Goal: Information Seeking & Learning: Learn about a topic

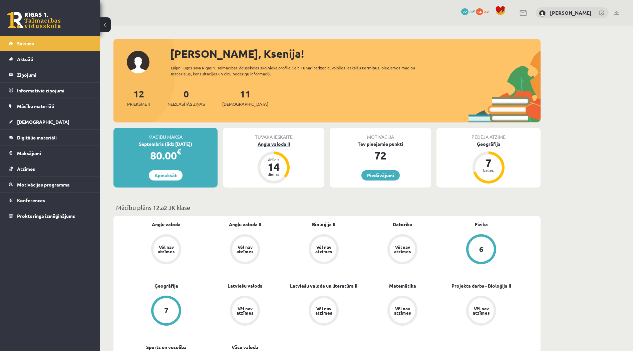
click at [276, 144] on div "Angļu valoda II" at bounding box center [273, 143] width 101 height 7
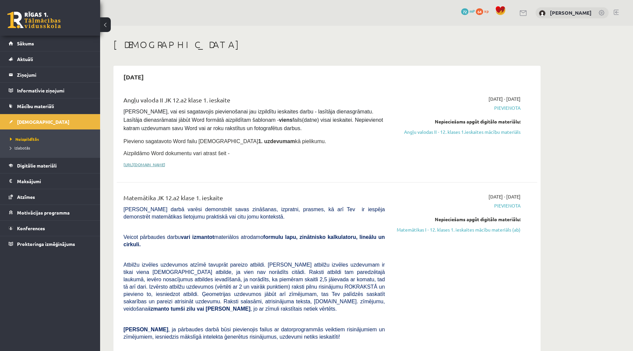
click at [165, 165] on link "https://drive.google.com/drive/folders/1IHE_ip15KOAbO2Se1NDGwZ2e__vlzPUf?usp=sh…" at bounding box center [144, 164] width 42 height 5
click at [468, 131] on link "Angļu valodas II - 12. klases 1.ieskaites mācību materiāls" at bounding box center [458, 131] width 126 height 7
click at [48, 168] on link "Digitālie materiāli" at bounding box center [50, 165] width 83 height 15
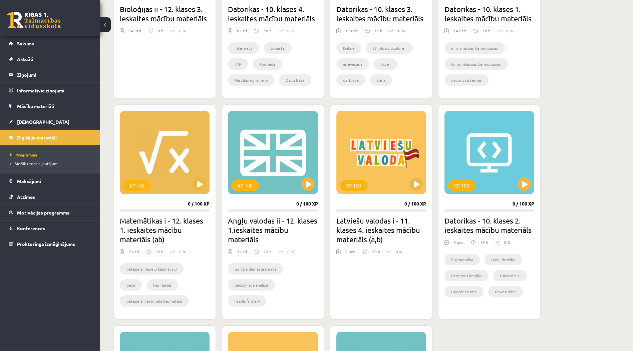
scroll to position [300, 0]
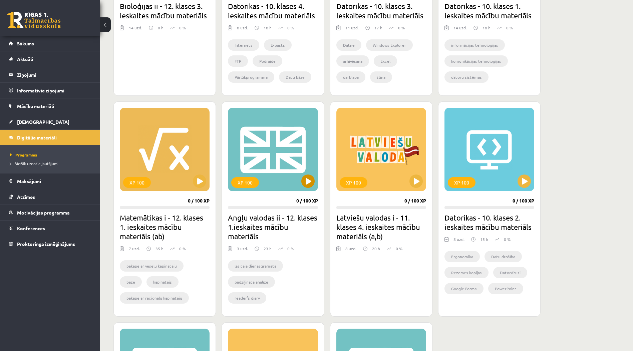
click at [284, 185] on div "XP 100" at bounding box center [273, 149] width 90 height 83
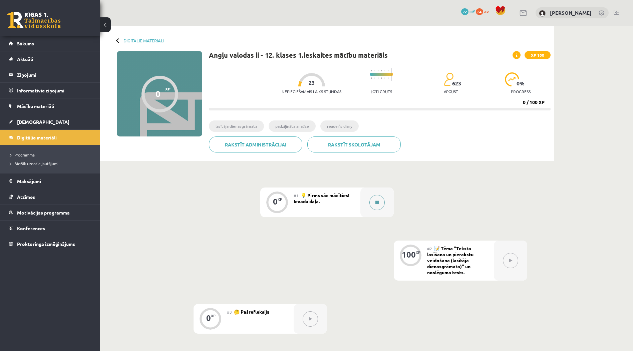
click at [367, 205] on div at bounding box center [376, 202] width 33 height 30
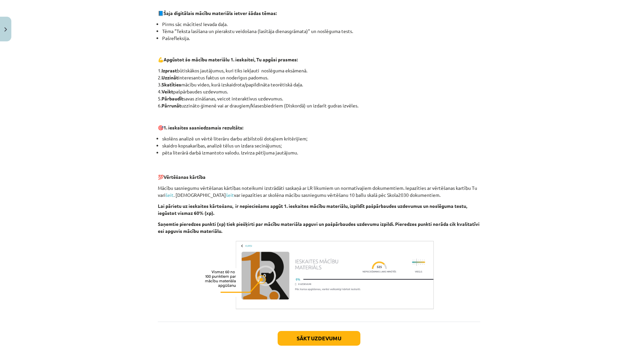
scroll to position [352, 0]
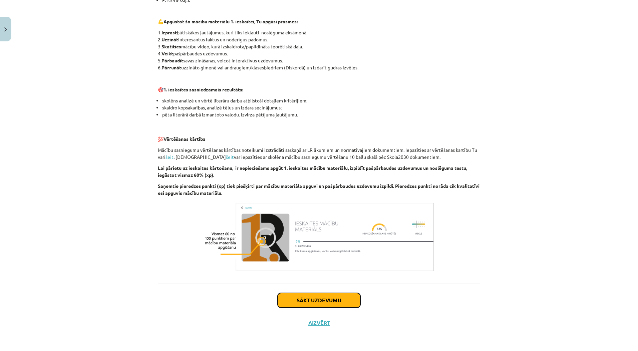
click at [326, 297] on button "Sākt uzdevumu" at bounding box center [318, 300] width 83 height 15
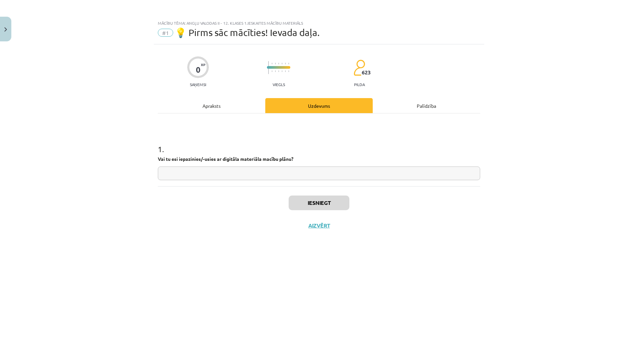
scroll to position [0, 0]
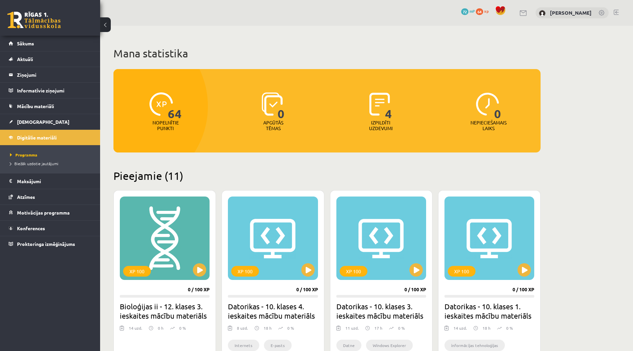
scroll to position [300, 0]
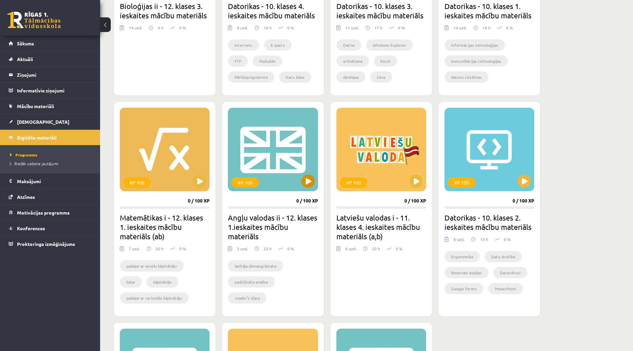
click at [310, 190] on div "XP 100" at bounding box center [273, 149] width 90 height 83
click at [308, 200] on div "0 / 100 XP" at bounding box center [307, 201] width 22 height 6
click at [298, 181] on div "XP 100" at bounding box center [273, 149] width 90 height 83
click at [298, 180] on div "XP 100" at bounding box center [273, 149] width 90 height 83
click at [301, 184] on div "XP 100" at bounding box center [273, 149] width 90 height 83
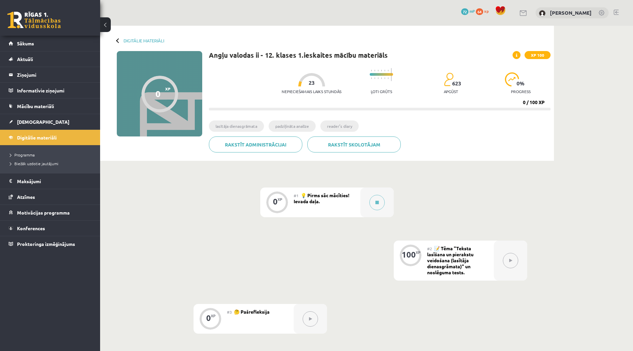
click at [319, 200] on span "💡 Pirms sāc mācīties! Ievada daļa." at bounding box center [321, 198] width 56 height 12
click at [364, 203] on div at bounding box center [376, 202] width 33 height 30
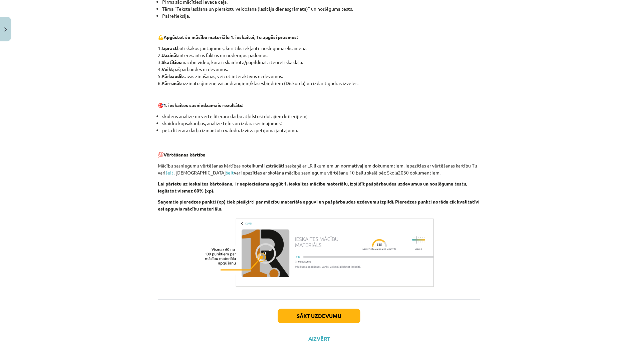
scroll to position [352, 0]
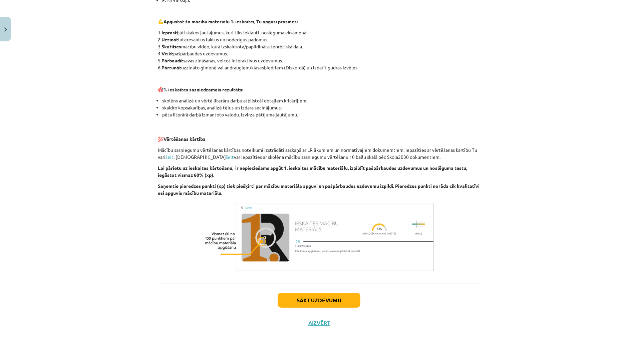
click at [259, 239] on img at bounding box center [318, 236] width 233 height 73
click at [298, 300] on button "Sākt uzdevumu" at bounding box center [318, 300] width 83 height 15
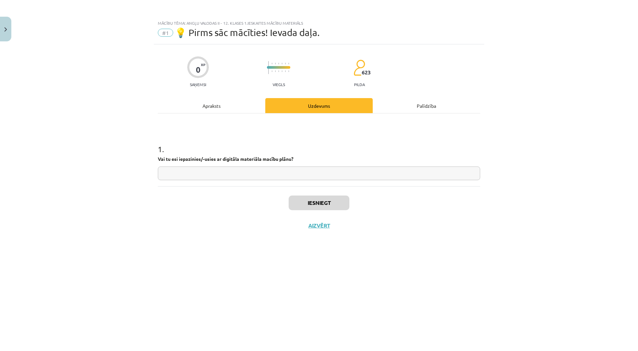
click at [211, 171] on input "text" at bounding box center [319, 173] width 322 height 14
click at [208, 175] on input "text" at bounding box center [319, 173] width 322 height 14
click at [208, 173] on input "text" at bounding box center [319, 173] width 322 height 14
type input "**"
click at [324, 203] on button "Iesniegt" at bounding box center [318, 202] width 61 height 15
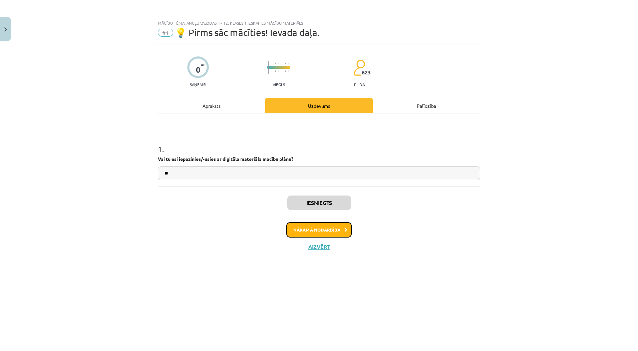
click at [337, 230] on button "Nākamā nodarbība" at bounding box center [318, 229] width 65 height 15
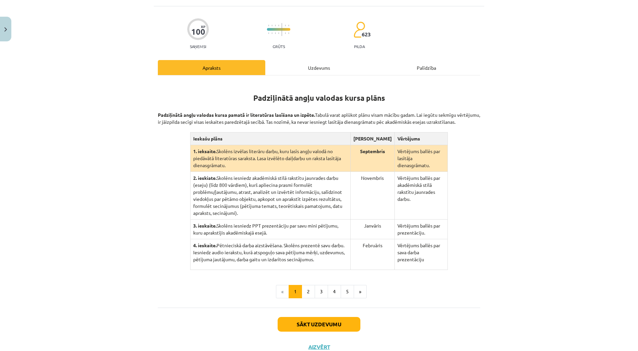
scroll to position [65, 0]
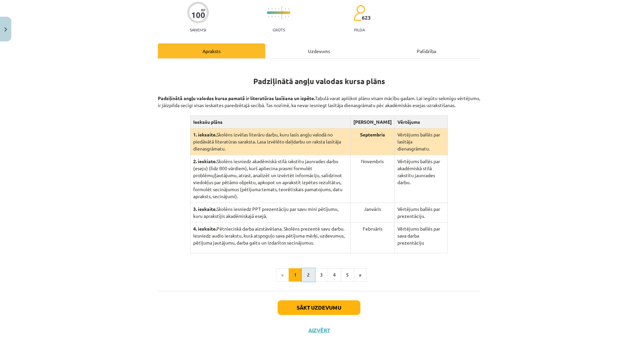
click at [309, 272] on button "2" at bounding box center [307, 274] width 13 height 13
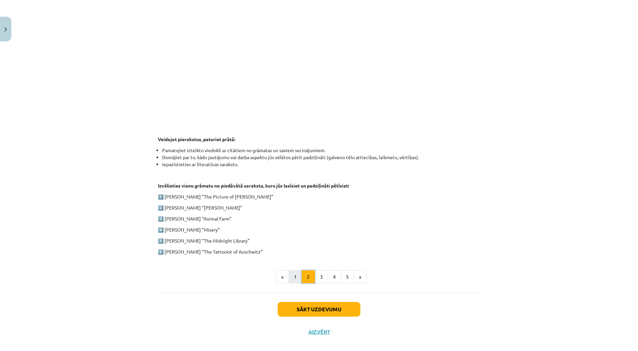
scroll to position [225, 0]
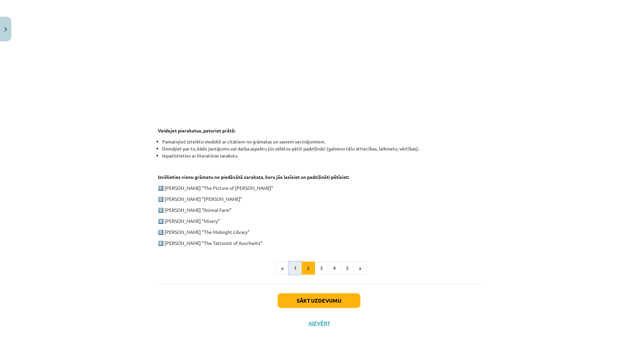
click at [293, 268] on button "1" at bounding box center [294, 267] width 13 height 13
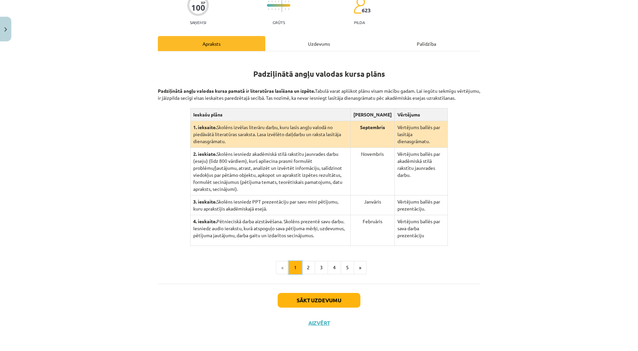
scroll to position [65, 0]
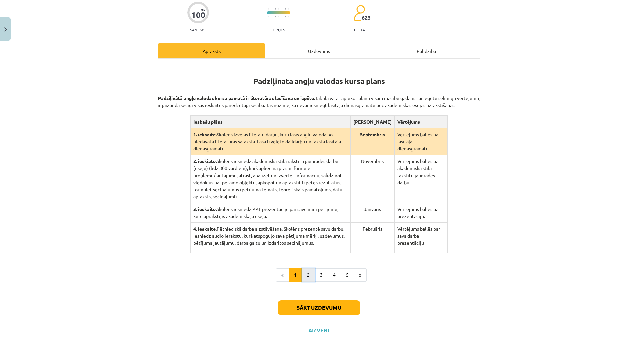
click at [302, 268] on button "2" at bounding box center [307, 274] width 13 height 13
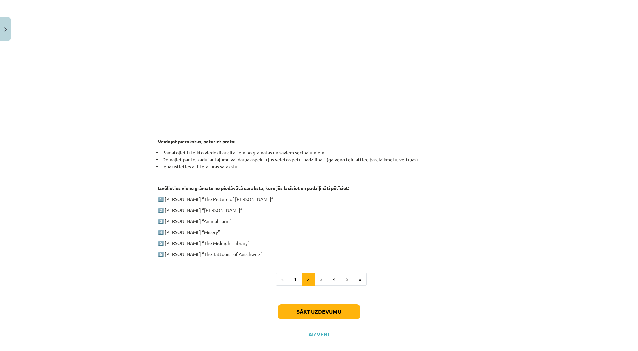
scroll to position [225, 0]
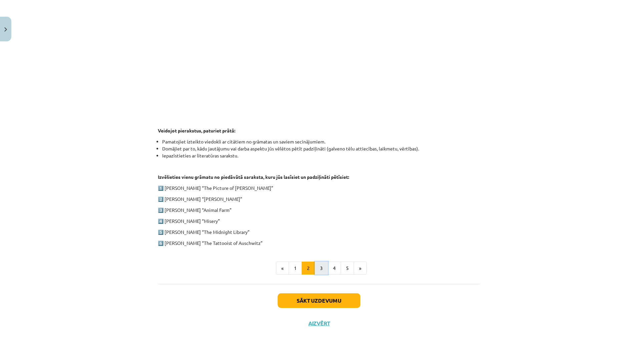
click at [318, 266] on button "3" at bounding box center [320, 267] width 13 height 13
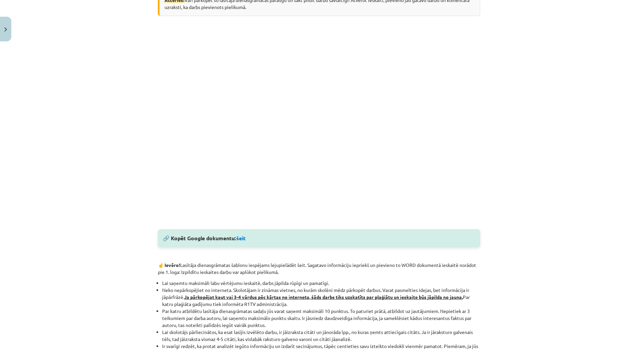
scroll to position [130, 0]
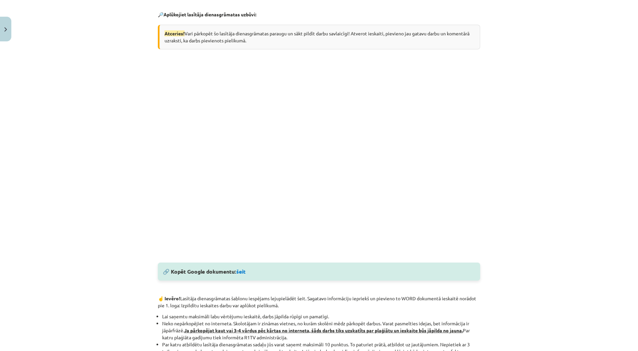
click at [479, 148] on div "100 XP Saņemsi Grūts 623 pilda Apraksts Uzdevums Palīdzība 🔎 Aplūkojiet lasītāj…" at bounding box center [319, 290] width 330 height 730
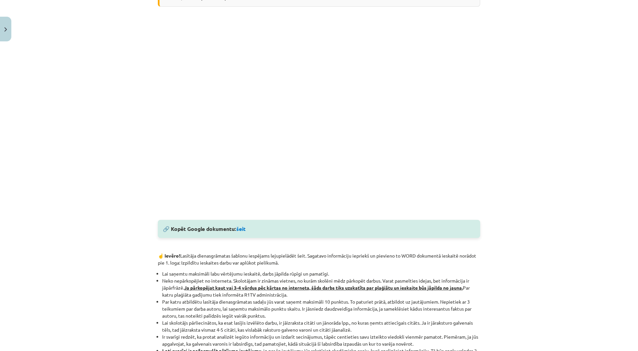
scroll to position [167, 0]
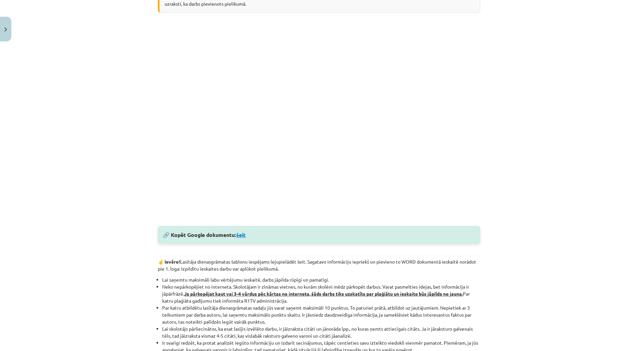
click at [241, 237] on link "šeit" at bounding box center [240, 234] width 9 height 7
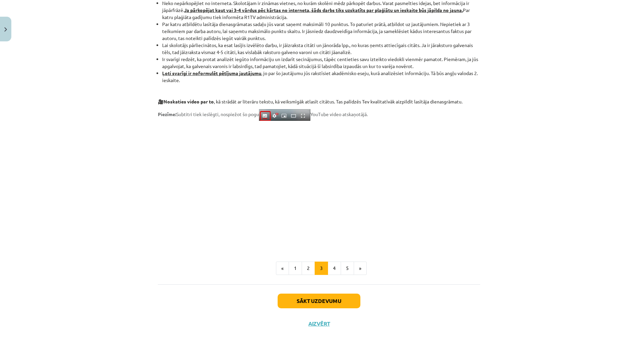
scroll to position [452, 0]
click at [333, 271] on button "4" at bounding box center [333, 267] width 13 height 13
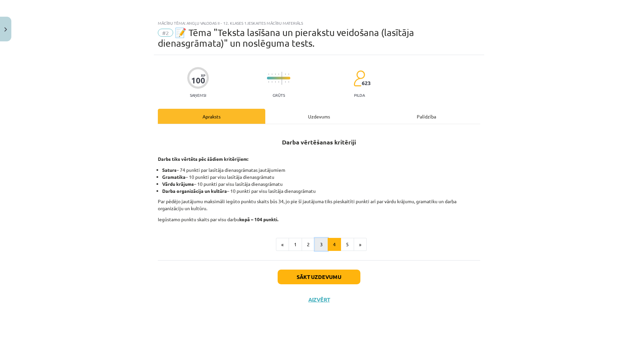
click at [323, 244] on button "3" at bounding box center [320, 244] width 13 height 13
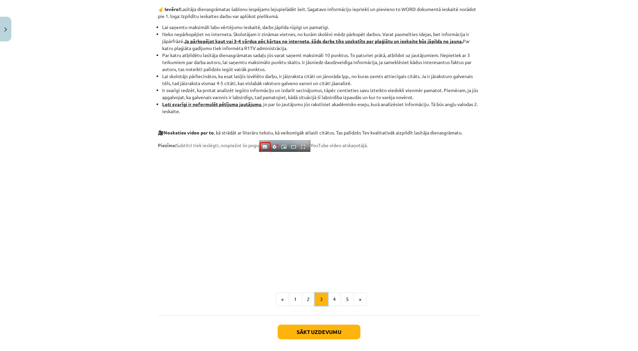
scroll to position [452, 0]
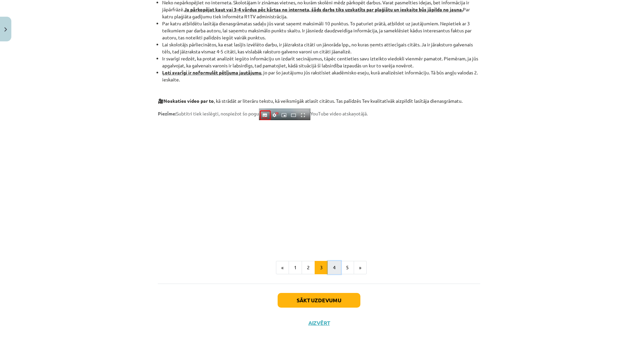
click at [328, 272] on button "4" at bounding box center [333, 267] width 13 height 13
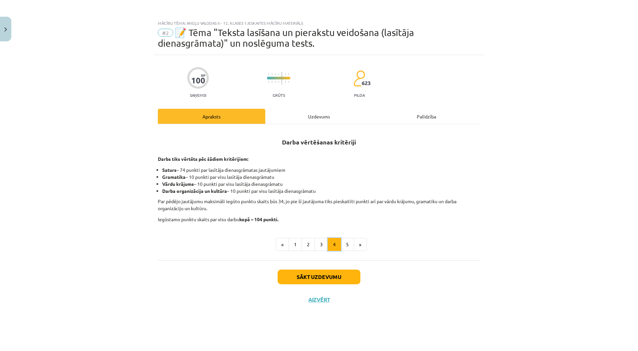
click at [340, 241] on button "4" at bounding box center [333, 244] width 13 height 13
click at [349, 244] on button "5" at bounding box center [346, 244] width 13 height 13
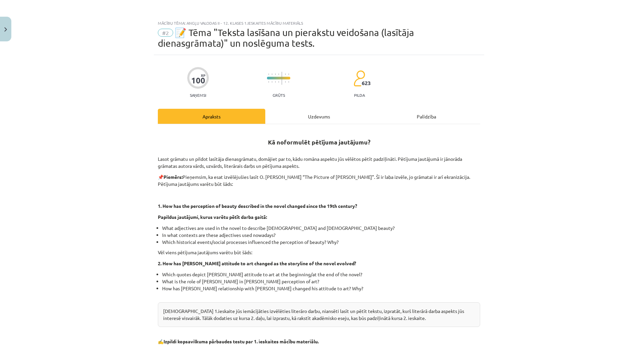
scroll to position [33, 0]
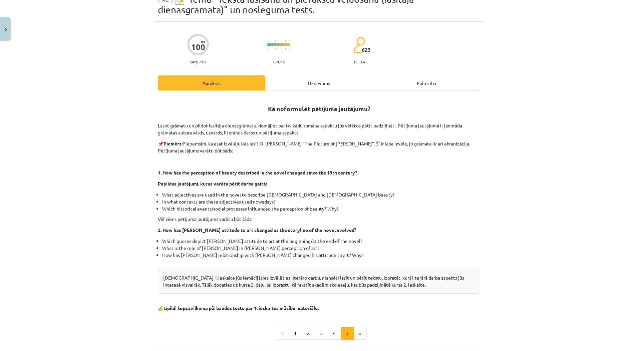
click at [361, 330] on li "»" at bounding box center [360, 332] width 13 height 13
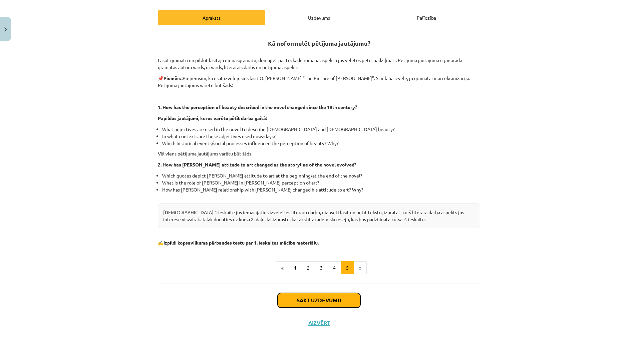
click at [335, 303] on button "Sākt uzdevumu" at bounding box center [318, 300] width 83 height 15
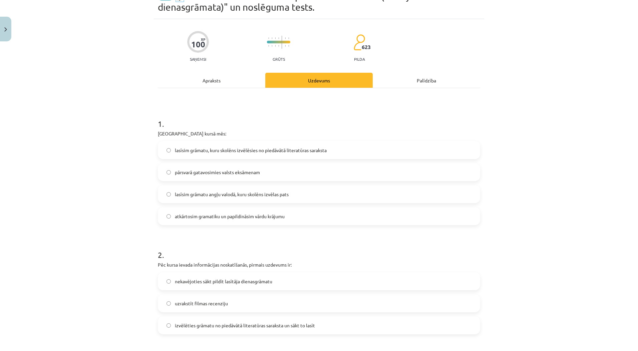
scroll to position [0, 0]
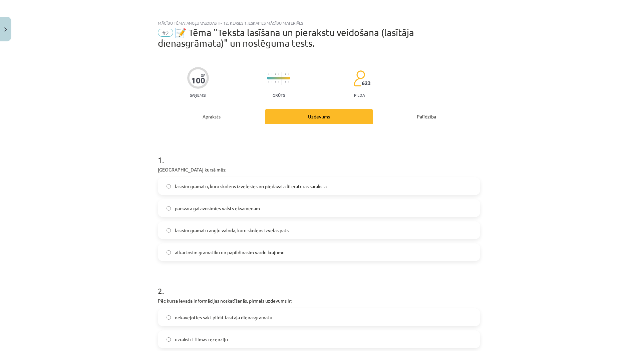
click at [268, 187] on span "lasīsim grāmatu, kuru skolēns izvēlēsies no piedāvātā literatūras saraksta" at bounding box center [251, 186] width 152 height 7
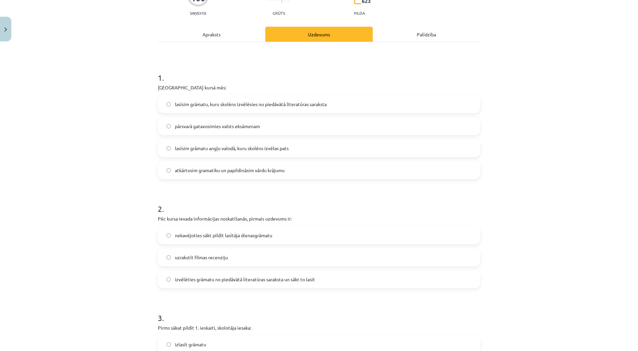
scroll to position [33, 0]
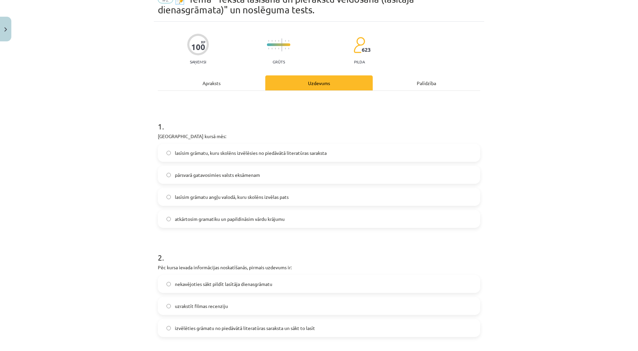
click at [268, 221] on span "atkārtosim gramatiku un papildināsim vārdu krājumu" at bounding box center [230, 218] width 110 height 7
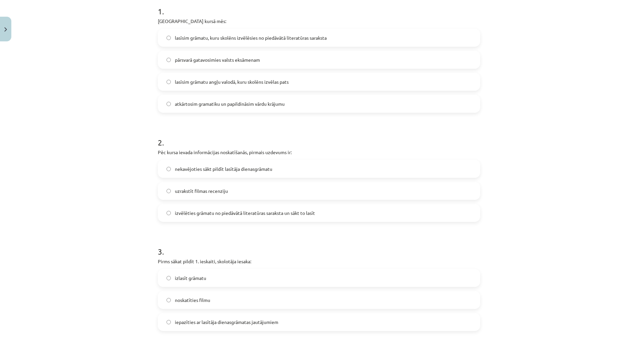
scroll to position [133, 0]
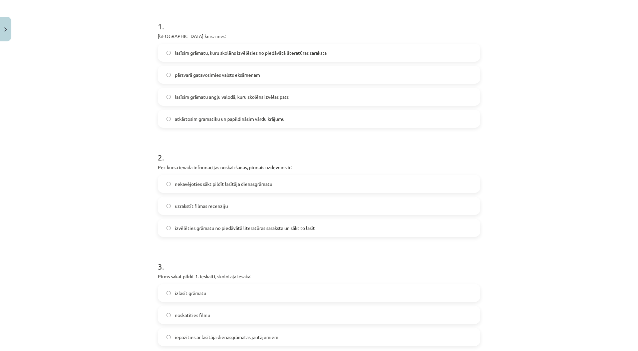
click at [269, 186] on span "nekavējoties sākt pildīt lasītāja dienasgrāmatu" at bounding box center [223, 183] width 97 height 7
click at [260, 224] on span "izvēlēties grāmatu no piedāvātā literatūras saraksta un sākt to lasīt" at bounding box center [245, 227] width 140 height 7
click at [281, 177] on label "nekavējoties sākt pildīt lasītāja dienasgrāmatu" at bounding box center [318, 183] width 321 height 17
click at [257, 228] on span "izvēlēties grāmatu no piedāvātā literatūras saraksta un sākt to lasīt" at bounding box center [245, 227] width 140 height 7
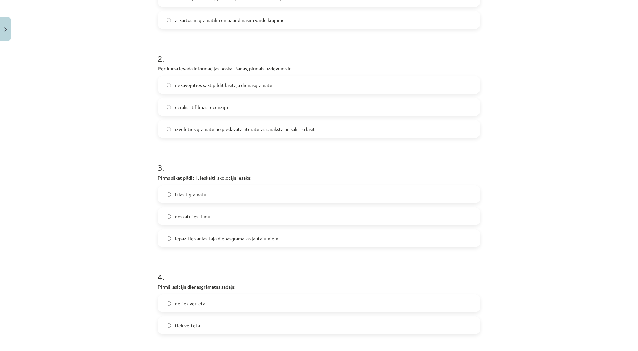
scroll to position [233, 0]
click at [249, 76] on label "nekavējoties sākt pildīt lasītāja dienasgrāmatu" at bounding box center [318, 83] width 321 height 17
click at [204, 235] on span "iepazīties ar lasītāja dienasgrāmatas jautājumiem" at bounding box center [226, 236] width 103 height 7
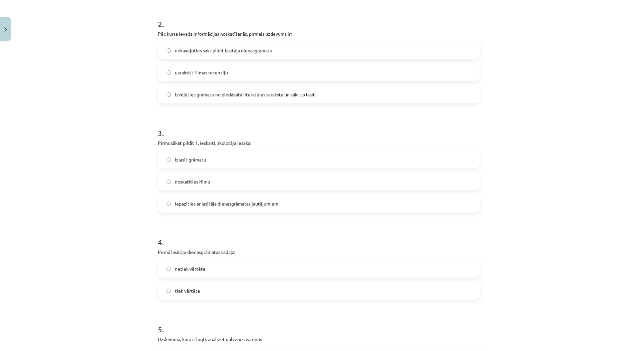
click at [246, 90] on label "izvēlēties grāmatu no piedāvātā literatūras saraksta un sākt to lasīt" at bounding box center [318, 94] width 321 height 17
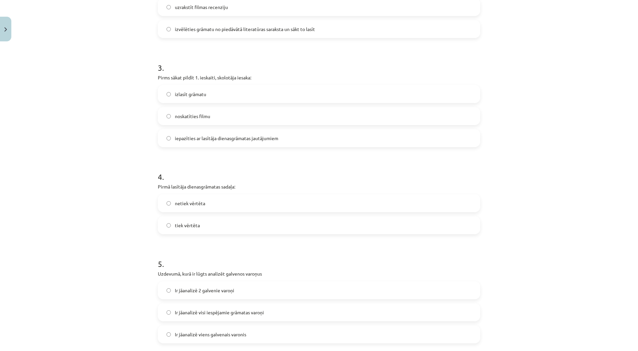
scroll to position [333, 0]
click at [237, 199] on label "netiek vērtēta" at bounding box center [318, 201] width 321 height 17
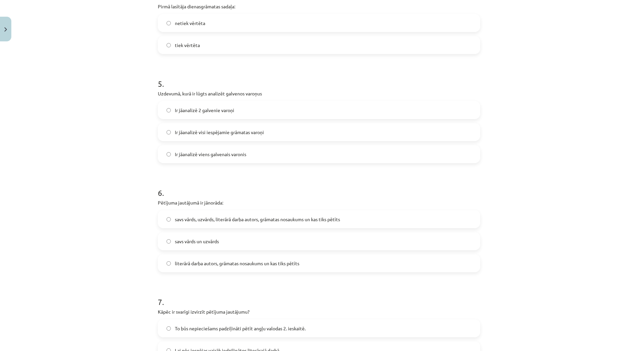
scroll to position [500, 0]
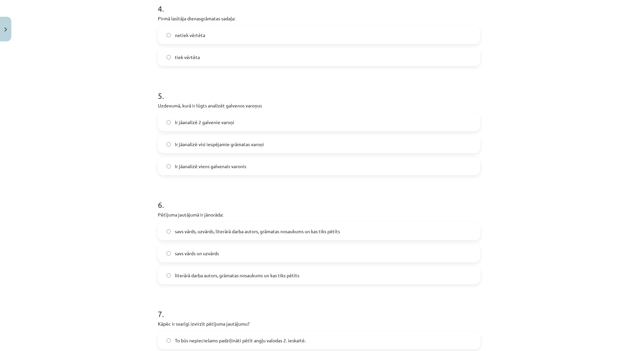
click at [236, 125] on label "Ir jāanalizē 2 galvenie varoņi" at bounding box center [318, 122] width 321 height 17
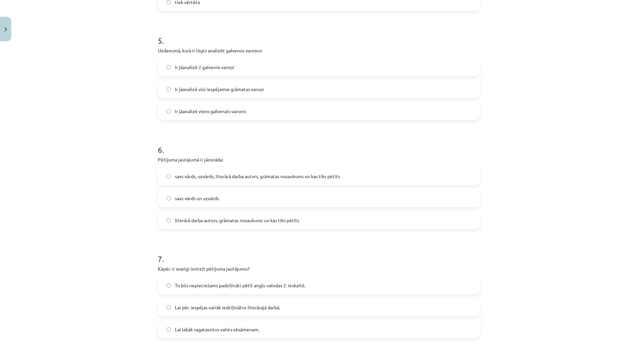
scroll to position [600, 0]
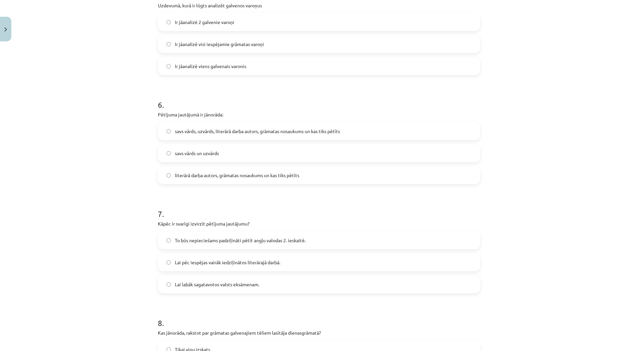
click at [298, 131] on span "savs vārds, uzvārds, literārā darba autors, grāmatas nosaukums un kas tiks pētī…" at bounding box center [257, 131] width 165 height 7
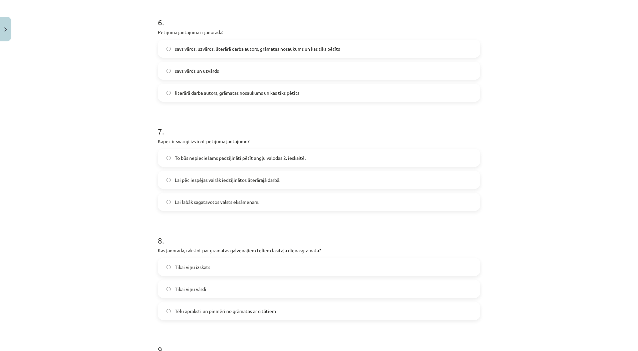
scroll to position [634, 0]
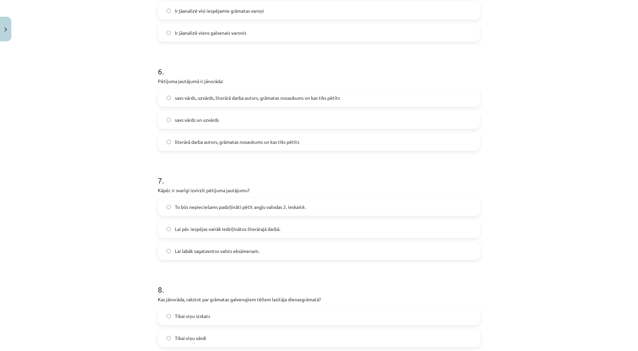
click at [190, 143] on span "literārā darba autors, grāmatas nosaukums un kas tiks pētīts" at bounding box center [237, 141] width 124 height 7
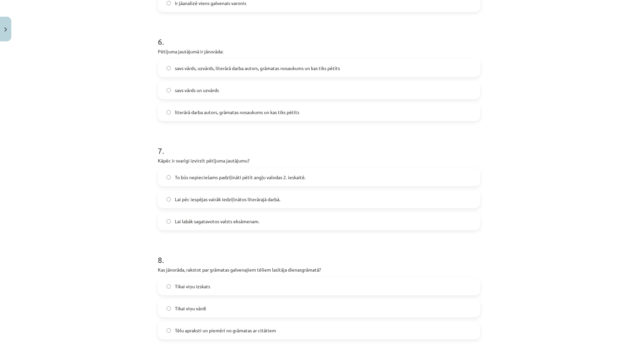
scroll to position [700, 0]
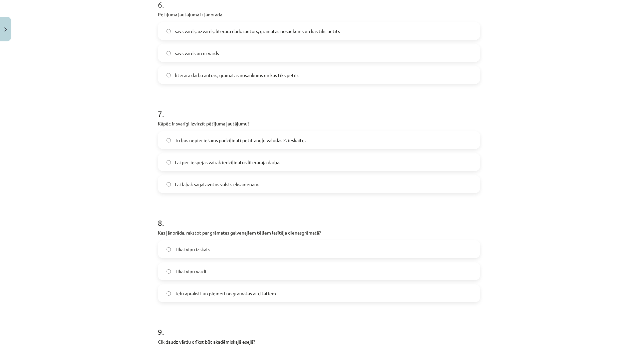
click at [258, 136] on label "To būs nepieciešams padziļināti pētīt angļu valodas 2. ieskaitē." at bounding box center [318, 140] width 321 height 17
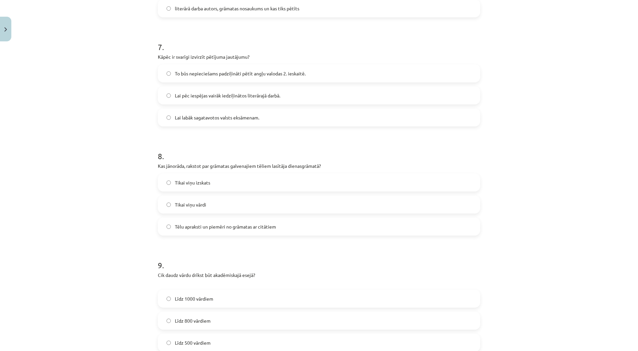
scroll to position [834, 0]
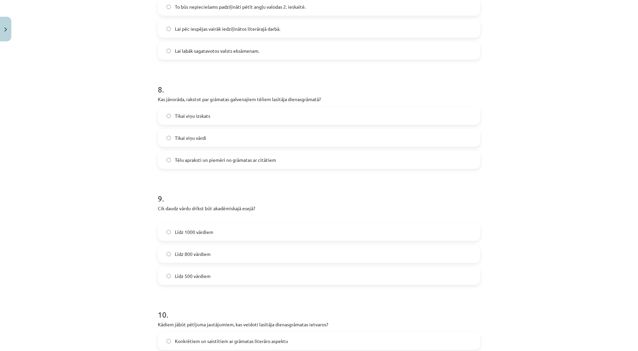
click at [451, 152] on label "Tēlu apraksti un piemēri no grāmatas ar citātiem" at bounding box center [318, 159] width 321 height 17
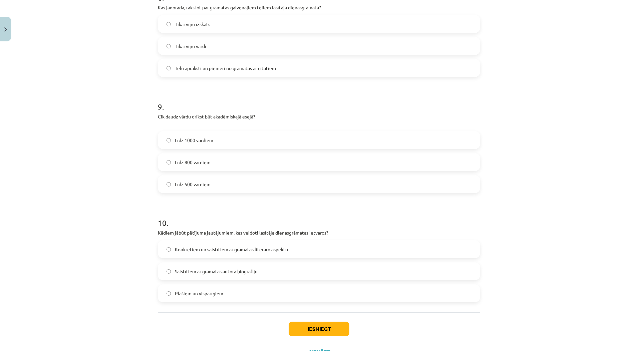
scroll to position [954, 0]
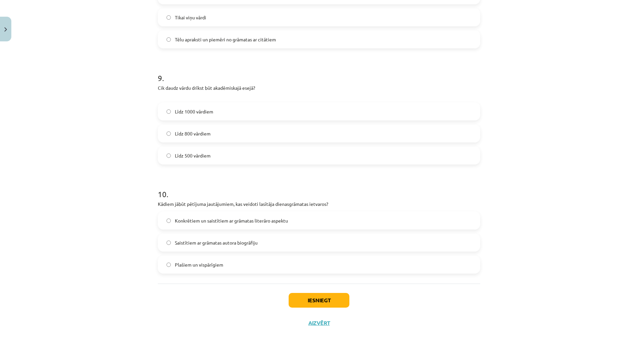
click at [269, 135] on label "Līdz 800 vārdiem" at bounding box center [318, 133] width 321 height 17
click at [340, 263] on label "Plašiem un vispārīgiem" at bounding box center [318, 264] width 321 height 17
click at [300, 302] on button "Iesniegt" at bounding box center [318, 300] width 61 height 15
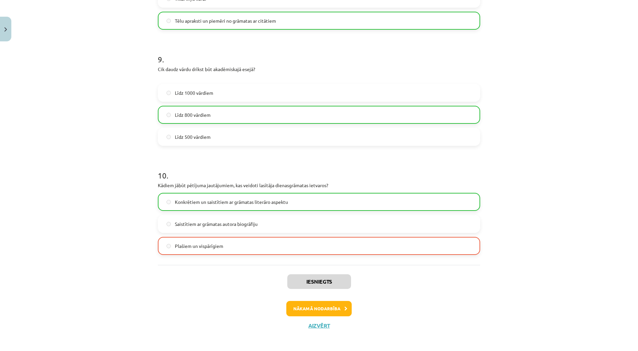
scroll to position [975, 0]
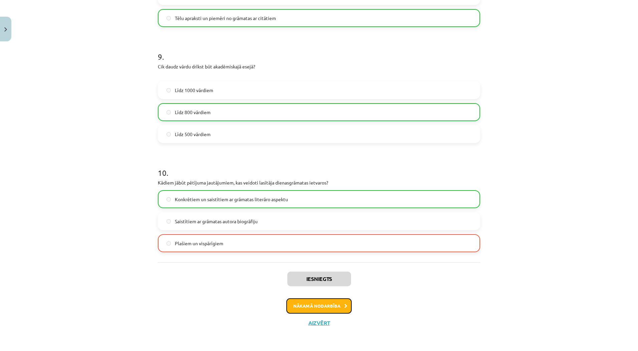
click at [338, 303] on button "Nākamā nodarbība" at bounding box center [318, 305] width 65 height 15
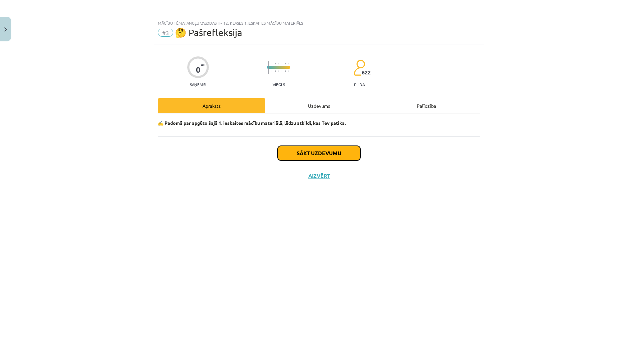
click at [331, 156] on button "Sākt uzdevumu" at bounding box center [318, 153] width 83 height 15
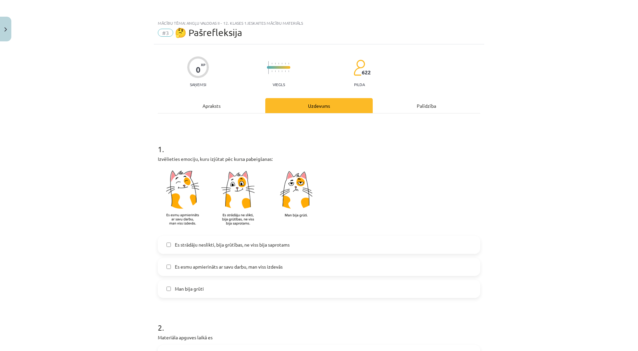
click at [207, 292] on label "Man bija grūti" at bounding box center [318, 288] width 321 height 17
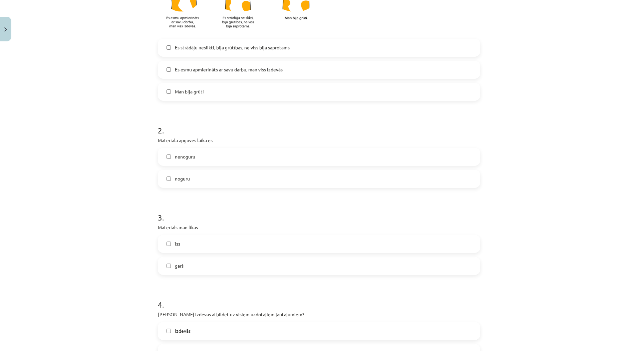
scroll to position [200, 0]
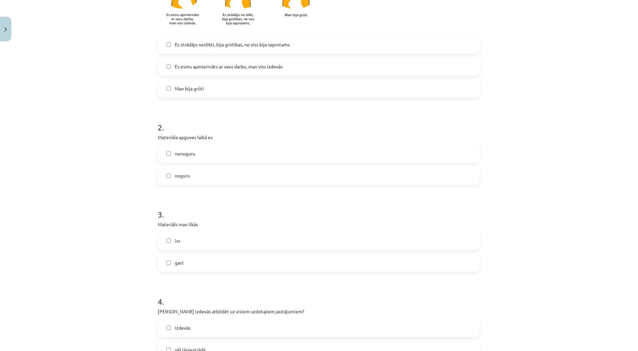
click at [271, 181] on label "noguru" at bounding box center [318, 175] width 321 height 17
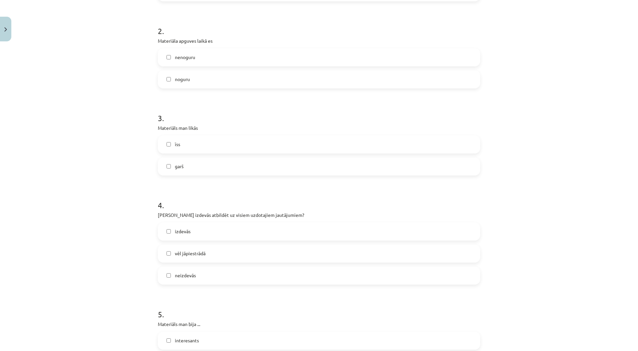
scroll to position [300, 0]
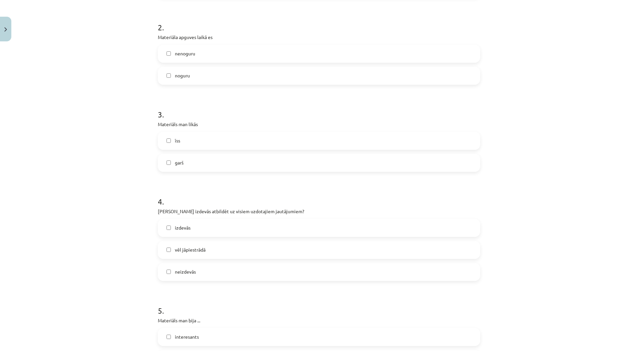
click at [268, 168] on label "garš" at bounding box center [318, 162] width 321 height 17
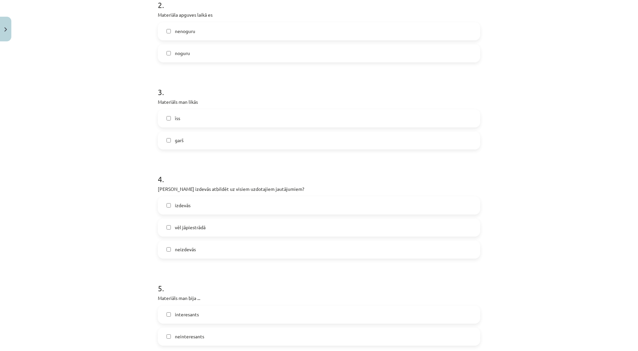
scroll to position [400, 0]
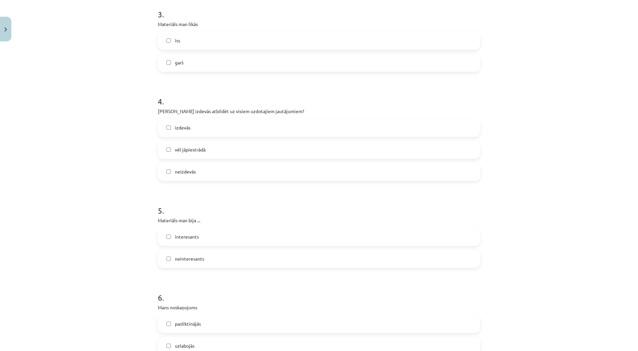
click at [259, 152] on label "vēl jāpiestrādā" at bounding box center [318, 149] width 321 height 17
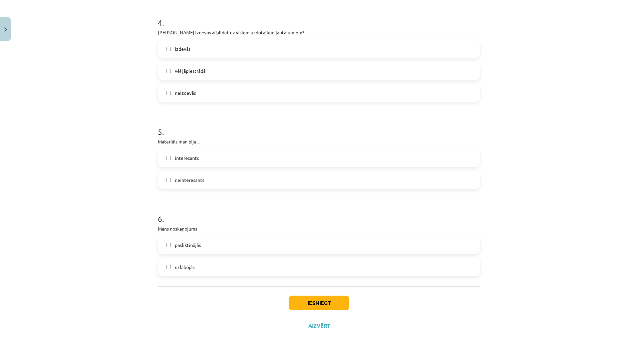
scroll to position [482, 0]
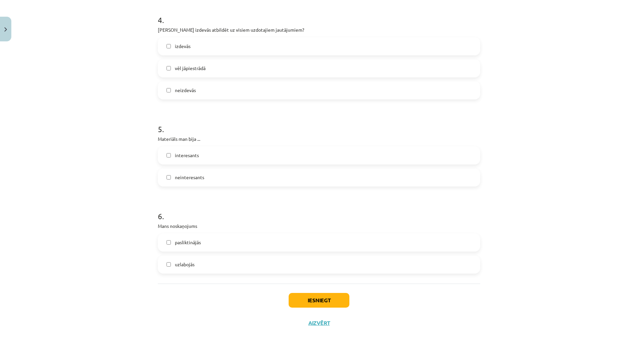
click at [237, 244] on label "pasliktinājās" at bounding box center [318, 242] width 321 height 17
click at [246, 151] on label "interesants" at bounding box center [318, 155] width 321 height 17
click at [306, 299] on button "Iesniegt" at bounding box center [318, 300] width 61 height 15
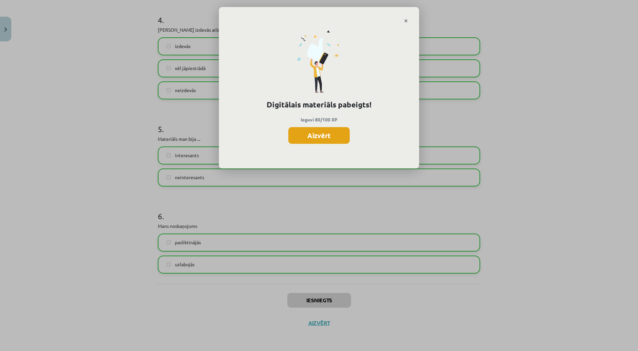
click at [341, 138] on button "Aizvērt" at bounding box center [318, 135] width 61 height 17
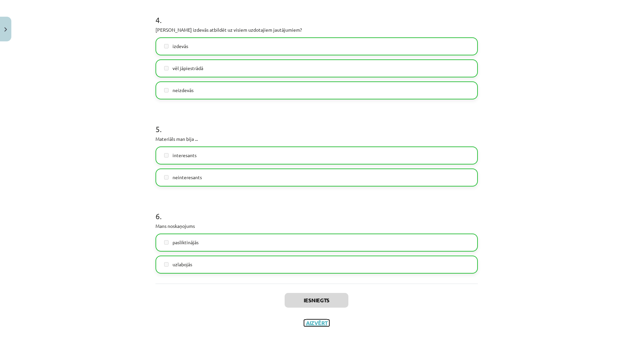
click at [308, 325] on button "Aizvērt" at bounding box center [316, 322] width 25 height 7
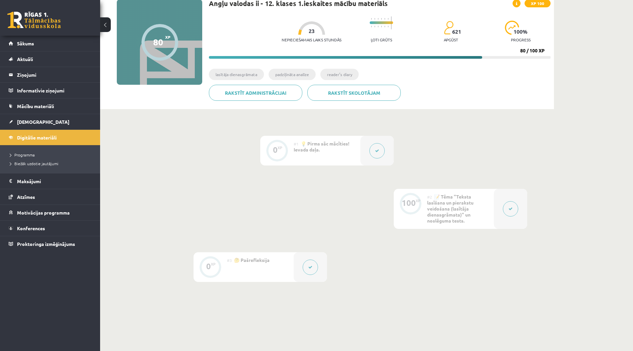
scroll to position [0, 0]
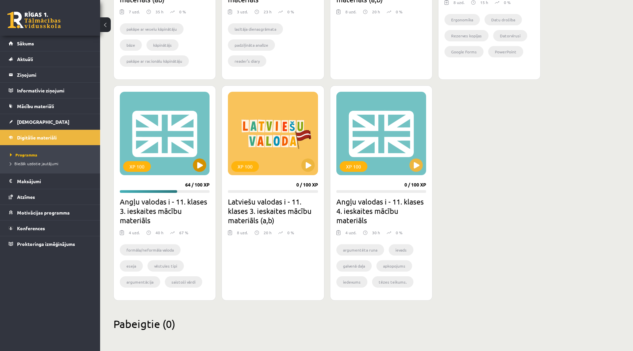
scroll to position [538, 0]
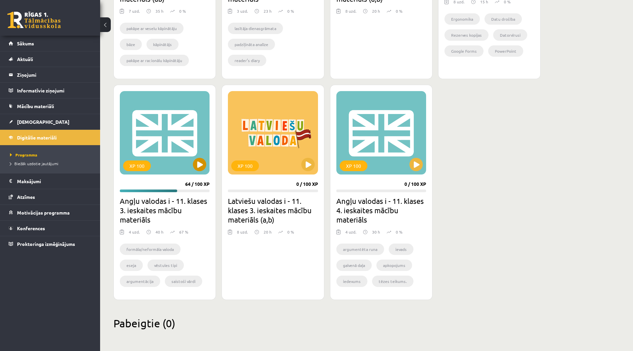
click at [170, 164] on div "XP 100" at bounding box center [165, 132] width 90 height 83
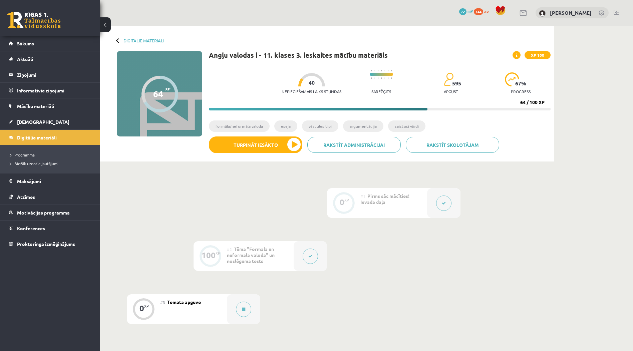
click at [165, 315] on div "#3 Temata apguve" at bounding box center [193, 309] width 67 height 30
click at [178, 307] on div "#3 Temata apguve" at bounding box center [193, 309] width 67 height 30
click at [180, 302] on span "Temata apguve" at bounding box center [184, 302] width 34 height 6
click at [224, 306] on div "#3 Temata apguve" at bounding box center [193, 309] width 67 height 30
click at [243, 308] on icon at bounding box center [243, 309] width 3 height 4
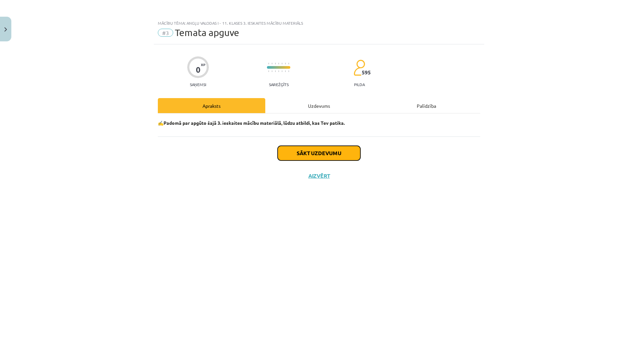
click at [329, 153] on button "Sākt uzdevumu" at bounding box center [318, 153] width 83 height 15
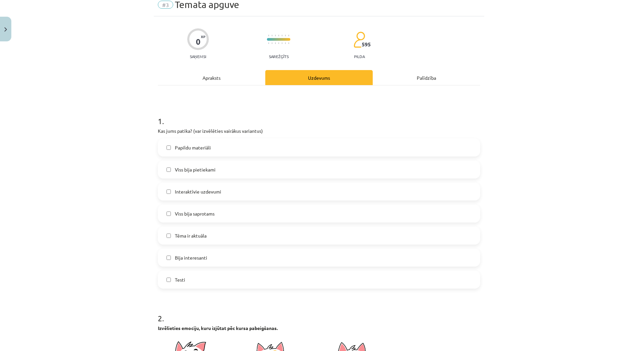
scroll to position [67, 0]
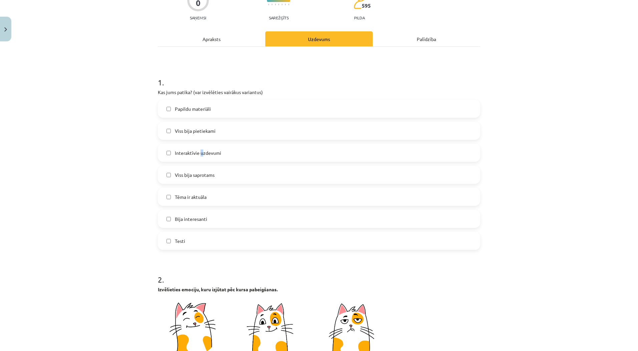
click at [199, 149] on label "Interaktīvie uzdevumi" at bounding box center [318, 152] width 321 height 17
click at [144, 156] on div "Mācību tēma: Angļu valodas i - 11. klases 3. ieskaites mācību materiāls #3 Tema…" at bounding box center [319, 175] width 638 height 351
click at [167, 199] on label "Tēma ir aktuāla" at bounding box center [318, 196] width 321 height 17
click at [170, 222] on label "Bija interesanti" at bounding box center [318, 218] width 321 height 17
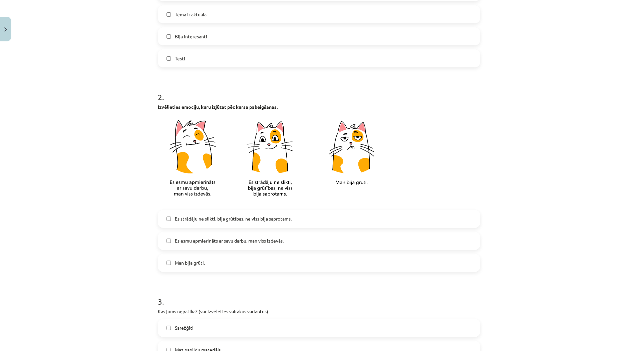
scroll to position [300, 0]
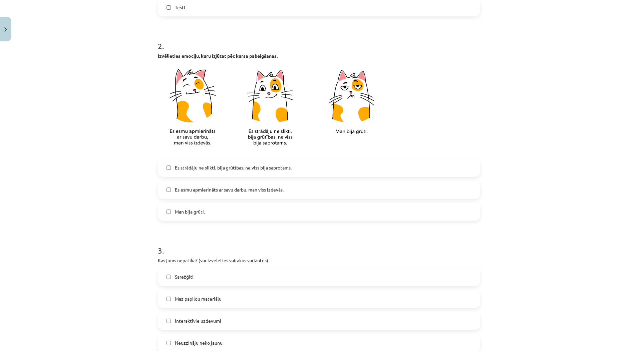
click at [187, 211] on span "Man bija grūti." at bounding box center [190, 211] width 30 height 7
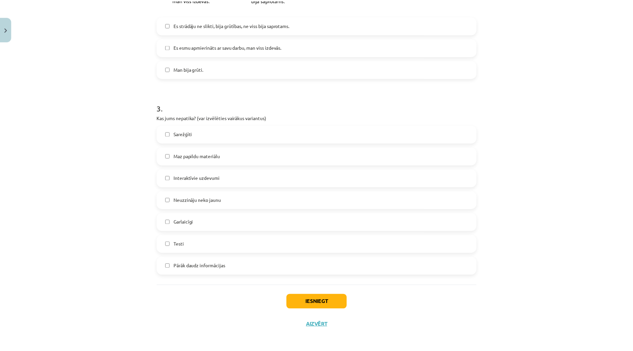
scroll to position [445, 0]
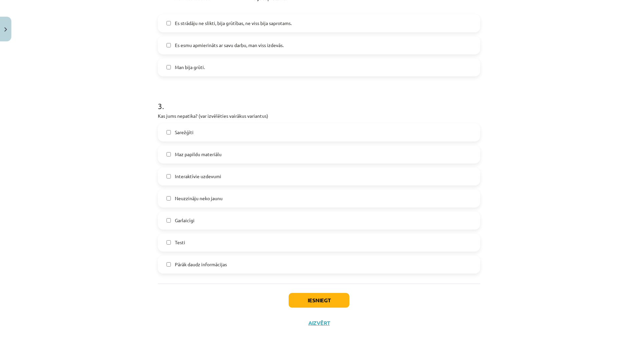
click at [202, 134] on label "Sarežģīti" at bounding box center [318, 132] width 321 height 17
click at [191, 267] on span "Pārāk daudz informācijas" at bounding box center [201, 264] width 52 height 7
click at [317, 307] on button "Iesniegt" at bounding box center [318, 300] width 61 height 15
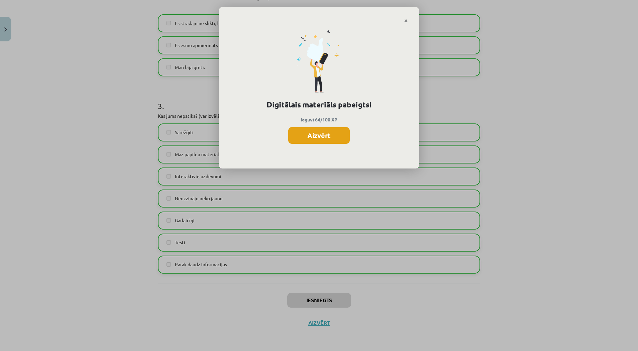
click at [309, 129] on button "Aizvērt" at bounding box center [318, 135] width 61 height 17
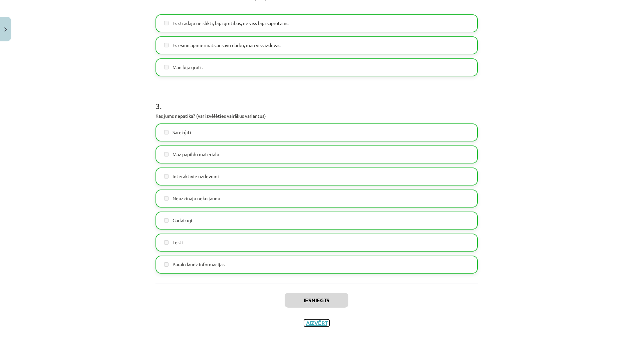
click at [321, 321] on button "Aizvērt" at bounding box center [316, 322] width 25 height 7
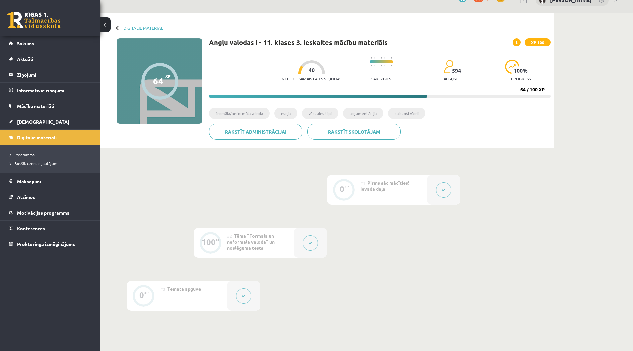
scroll to position [0, 0]
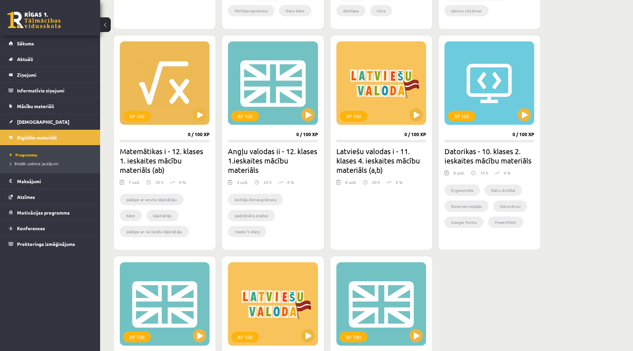
scroll to position [367, 0]
click at [266, 125] on div "XP 100 0 / 100 XP Angļu valodas ii - 12. klases 1.ieskaites mācību materiāls 3 …" at bounding box center [272, 142] width 102 height 215
click at [295, 117] on div "XP 100" at bounding box center [273, 82] width 90 height 83
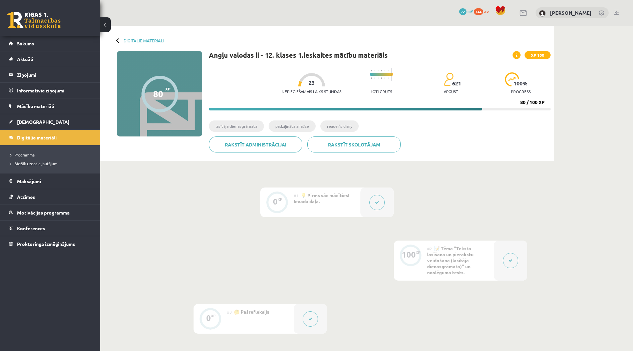
click at [275, 247] on div "0 XP #1 💡 Pirms sāc mācīties! Ievada daļa. 100 XP #2 📝 Tēma "Teksta lasīšana un…" at bounding box center [327, 260] width 400 height 146
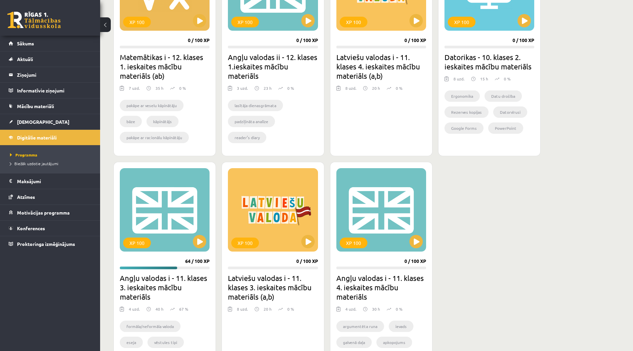
scroll to position [367, 0]
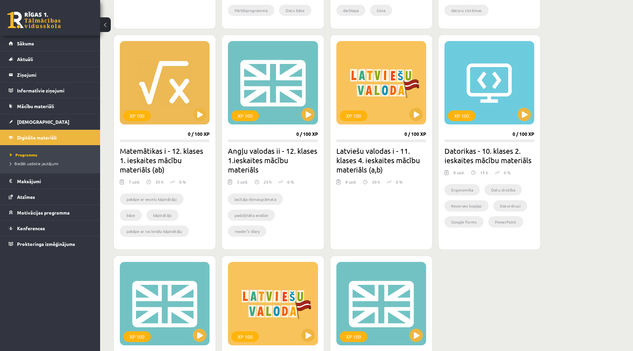
click at [254, 185] on div "23 h" at bounding box center [262, 184] width 17 height 10
click at [260, 162] on h2 "Angļu valodas ii - 12. klases 1.ieskaites mācību materiāls" at bounding box center [273, 160] width 90 height 28
click at [272, 121] on div "XP 100" at bounding box center [273, 82] width 90 height 83
click at [288, 119] on div "XP 100" at bounding box center [273, 82] width 90 height 83
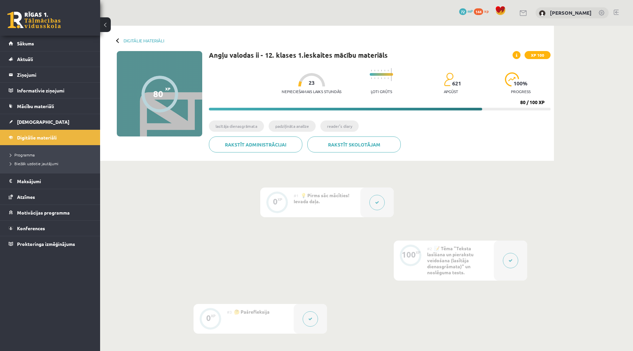
click at [432, 267] on span "📝 Tēma "Teksta lasīšana un pierakstu veidošana (lasītāja dienasgrāmata)" un nos…" at bounding box center [450, 260] width 46 height 30
click at [264, 319] on div "#3 🤔 Pašrefleksija" at bounding box center [260, 319] width 67 height 30
